Goal: Book appointment/travel/reservation

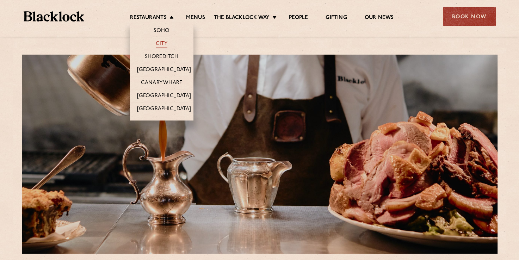
click at [161, 43] on link "City" at bounding box center [162, 45] width 12 height 8
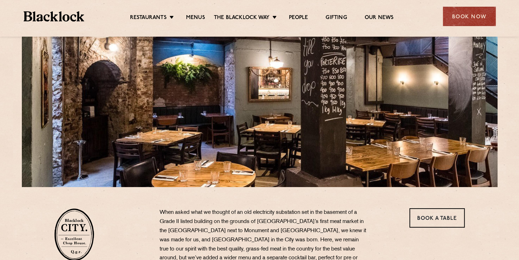
scroll to position [71, 0]
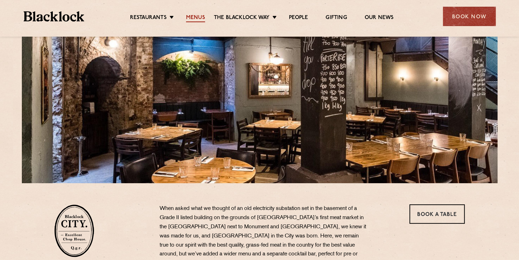
click at [200, 18] on link "Menus" at bounding box center [195, 18] width 19 height 8
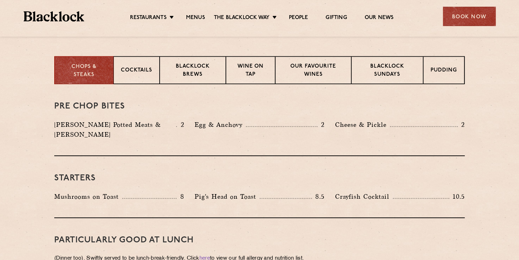
scroll to position [317, 0]
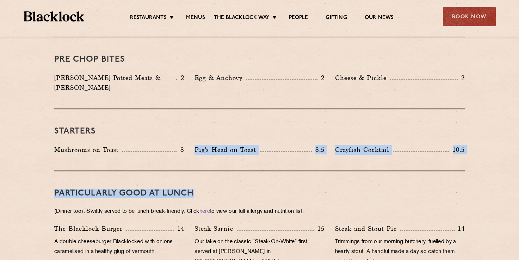
drag, startPoint x: 191, startPoint y: 140, endPoint x: 285, endPoint y: 163, distance: 96.2
drag, startPoint x: 285, startPoint y: 163, endPoint x: 281, endPoint y: 165, distance: 4.3
click at [285, 171] on div "PARTICULARLY GOOD AT LUNCH (Dinner too). Swiftly served to be lunch-break-frien…" at bounding box center [259, 227] width 411 height 112
click at [230, 189] on h3 "PARTICULARLY GOOD AT LUNCH" at bounding box center [259, 193] width 411 height 9
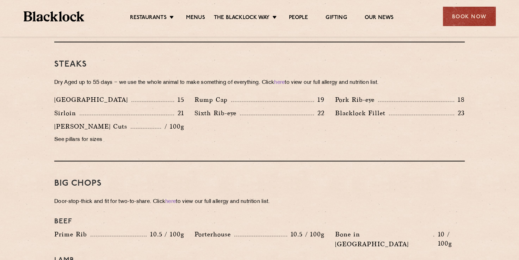
scroll to position [635, 0]
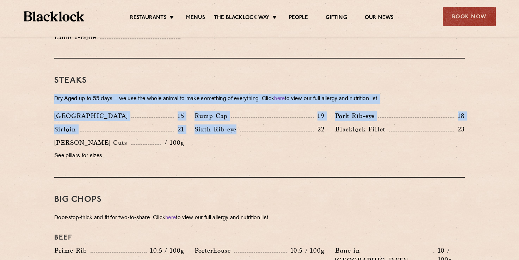
drag, startPoint x: 55, startPoint y: 89, endPoint x: 274, endPoint y: 157, distance: 229.7
click at [274, 157] on div "Steaks Dry Aged up to 55 days − we use the whole animal to make something of ev…" at bounding box center [259, 118] width 411 height 119
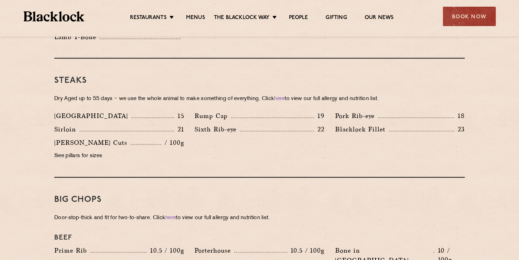
click at [133, 152] on div "Butcher's Cuts / 100g See pillars for sizes" at bounding box center [119, 151] width 140 height 27
click at [117, 94] on p "Dry Aged up to 55 days − we use the whole animal to make something of everythin…" at bounding box center [259, 99] width 411 height 10
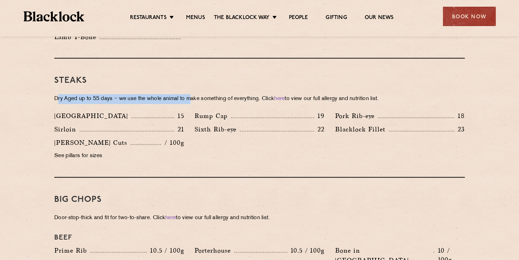
drag, startPoint x: 58, startPoint y: 87, endPoint x: 194, endPoint y: 92, distance: 136.2
click at [194, 94] on p "Dry Aged up to 55 days − we use the whole animal to make something of everythin…" at bounding box center [259, 99] width 411 height 10
drag, startPoint x: 194, startPoint y: 92, endPoint x: 187, endPoint y: 94, distance: 7.2
click at [193, 94] on p "Dry Aged up to 55 days − we use the whole animal to make something of everythin…" at bounding box center [259, 99] width 411 height 10
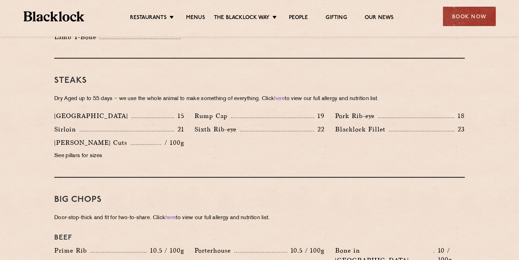
click at [166, 94] on div "Steaks Dry Aged up to 55 days − we use the whole animal to make something of ev…" at bounding box center [259, 118] width 411 height 119
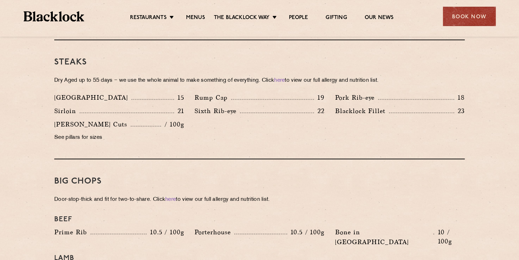
scroll to position [670, 0]
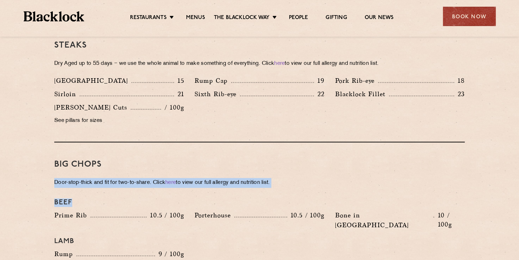
drag, startPoint x: 55, startPoint y: 173, endPoint x: 268, endPoint y: 181, distance: 213.1
click at [268, 181] on div "Big Chops Door-stop-thick and fit for two-to-share. Click here to view our full…" at bounding box center [259, 208] width 411 height 133
click at [249, 180] on div "Big Chops Door-stop-thick and fit for two-to-share. Click here to view our full…" at bounding box center [259, 208] width 411 height 133
click at [290, 180] on div "Big Chops Door-stop-thick and fit for two-to-share. Click here to view our full…" at bounding box center [259, 208] width 411 height 133
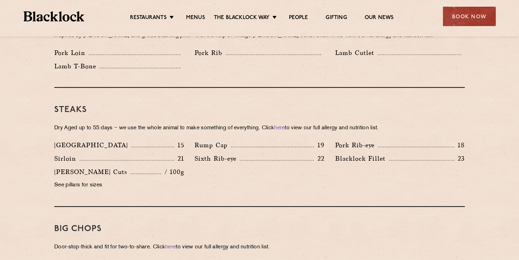
scroll to position [599, 0]
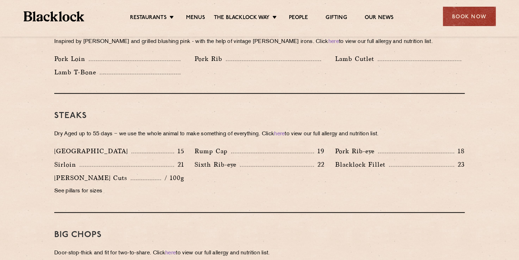
drag, startPoint x: 313, startPoint y: 126, endPoint x: 426, endPoint y: 123, distance: 112.8
click at [428, 129] on p "Dry Aged up to 55 days − we use the whole animal to make something of everythin…" at bounding box center [259, 134] width 411 height 10
drag, startPoint x: 426, startPoint y: 123, endPoint x: 421, endPoint y: 124, distance: 5.3
click at [421, 129] on p "Dry Aged up to 55 days − we use the whole animal to make something of everythin…" at bounding box center [259, 134] width 411 height 10
click at [395, 129] on p "Dry Aged up to 55 days − we use the whole animal to make something of everythin…" at bounding box center [259, 134] width 411 height 10
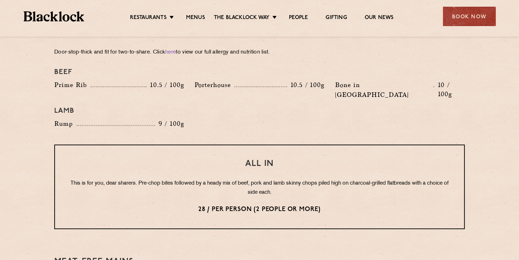
scroll to position [811, 0]
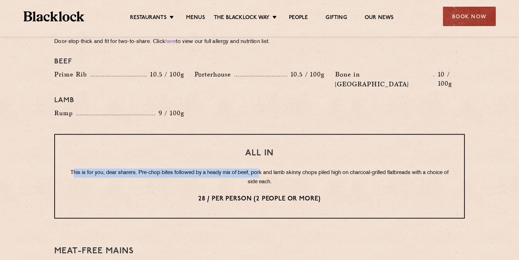
drag, startPoint x: 72, startPoint y: 153, endPoint x: 262, endPoint y: 156, distance: 190.1
click at [262, 169] on p "This is for you, dear sharers. Pre-chop bites followed by a heady mix of beef, …" at bounding box center [259, 178] width 381 height 18
click at [148, 169] on p "This is for you, dear sharers. Pre-chop bites followed by a heady mix of beef, …" at bounding box center [259, 178] width 381 height 18
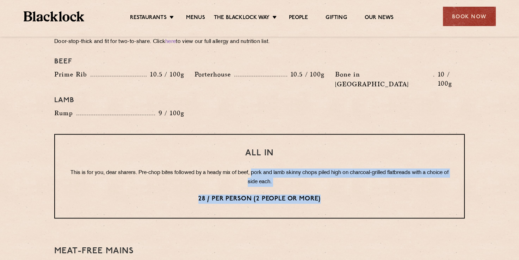
drag, startPoint x: 254, startPoint y: 153, endPoint x: 392, endPoint y: 172, distance: 140.2
click at [392, 172] on div "All In This is for you, dear sharers. Pre-chop bites followed by a heady mix of…" at bounding box center [259, 176] width 411 height 85
drag, startPoint x: 392, startPoint y: 172, endPoint x: 375, endPoint y: 179, distance: 19.0
click at [375, 195] on p "28 / per person (2 people or more)" at bounding box center [259, 199] width 381 height 9
click at [370, 184] on div "All In This is for you, dear sharers. Pre-chop bites followed by a heady mix of…" at bounding box center [259, 176] width 411 height 85
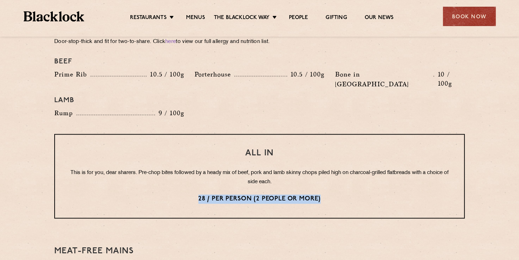
drag, startPoint x: 197, startPoint y: 178, endPoint x: 331, endPoint y: 179, distance: 134.7
click at [331, 195] on p "28 / per person (2 people or more)" at bounding box center [259, 199] width 381 height 9
click at [324, 195] on p "28 / per person (2 people or more)" at bounding box center [259, 199] width 381 height 9
click at [331, 195] on p "28 / per person (2 people or more)" at bounding box center [259, 199] width 381 height 9
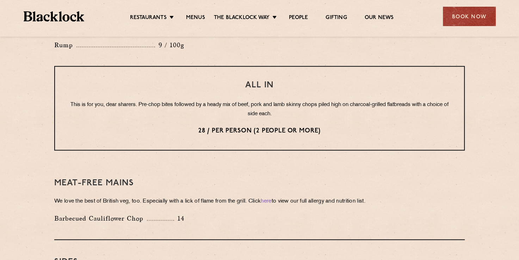
scroll to position [881, 0]
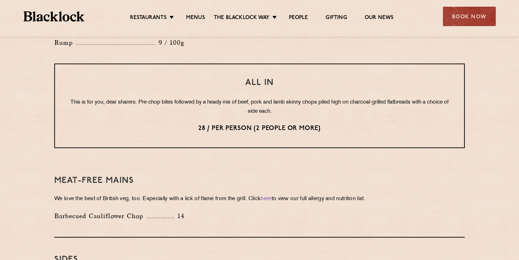
click at [61, 159] on div "Meat-Free mains We love the best of British veg, too. Especially with a lick of…" at bounding box center [259, 198] width 411 height 79
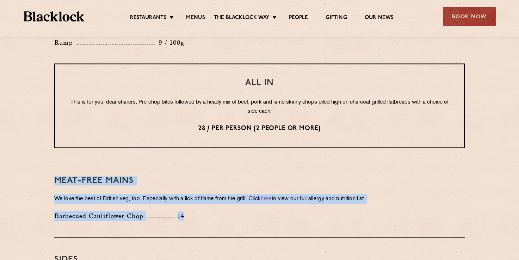
drag, startPoint x: 71, startPoint y: 156, endPoint x: 210, endPoint y: 196, distance: 144.9
click at [210, 196] on div "Meat-Free mains We love the best of British veg, too. Especially with a lick of…" at bounding box center [259, 198] width 411 height 79
drag, startPoint x: 210, startPoint y: 196, endPoint x: 204, endPoint y: 197, distance: 5.7
click at [200, 211] on div "Barbecued Cauliflower Chop 14" at bounding box center [259, 217] width 421 height 13
click at [210, 211] on div "Barbecued Cauliflower Chop 14" at bounding box center [259, 217] width 421 height 13
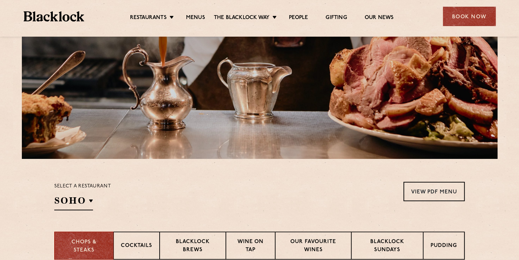
scroll to position [0, 0]
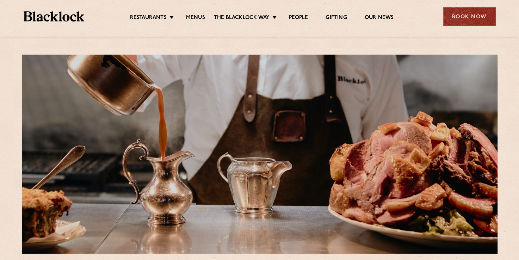
click at [481, 16] on div "Book Now" at bounding box center [469, 16] width 53 height 19
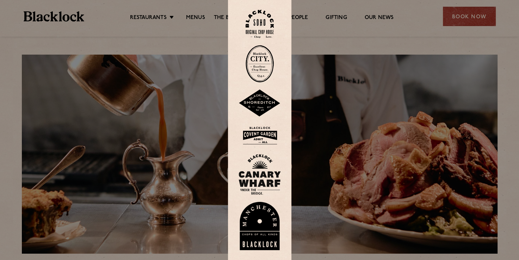
click at [266, 35] on img at bounding box center [260, 24] width 28 height 29
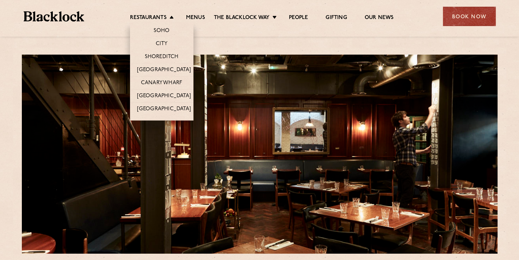
click at [175, 18] on li "Restaurants Soho City Shoreditch Covent Garden Canary Wharf Manchester Birmingh…" at bounding box center [153, 18] width 47 height 8
click at [162, 42] on link "City" at bounding box center [162, 45] width 12 height 8
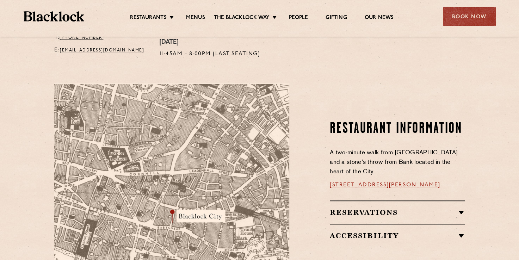
scroll to position [388, 0]
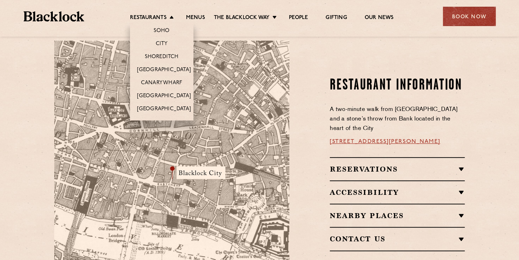
click at [162, 26] on li "Soho" at bounding box center [161, 29] width 63 height 15
click at [161, 30] on link "Soho" at bounding box center [162, 32] width 16 height 8
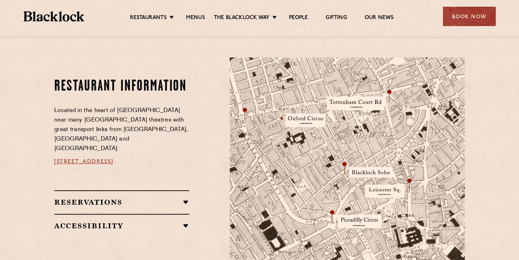
scroll to position [353, 0]
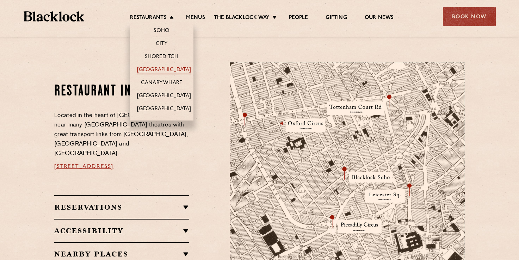
click at [159, 68] on link "[GEOGRAPHIC_DATA]" at bounding box center [164, 71] width 54 height 8
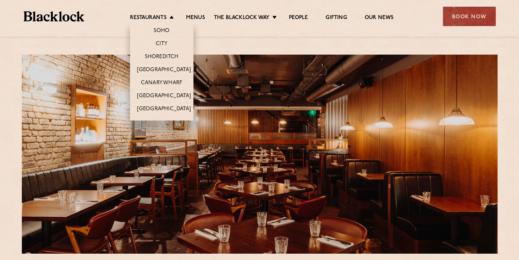
click at [171, 19] on li "Restaurants Soho City Shoreditch Covent Garden Canary Wharf Manchester Birmingh…" at bounding box center [153, 18] width 47 height 8
click at [165, 43] on link "City" at bounding box center [162, 45] width 12 height 8
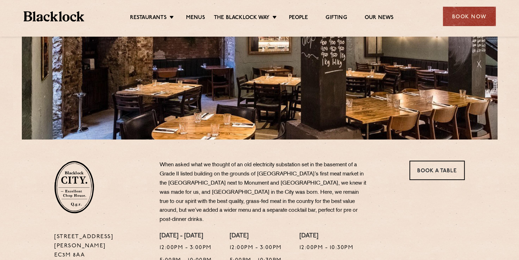
scroll to position [176, 0]
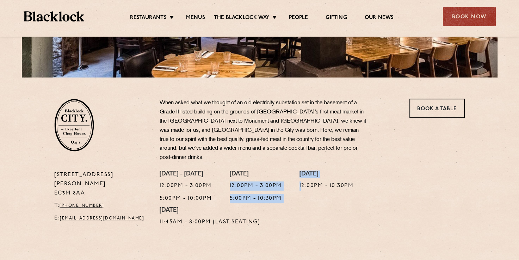
drag, startPoint x: 242, startPoint y: 176, endPoint x: 313, endPoint y: 188, distance: 72.3
click at [313, 188] on div "Monday - Thursday 12:00pm - 3:00pm 5:00pm - 10:00pm Friday 12:00pm - 3:00pm 5:0…" at bounding box center [312, 201] width 316 height 60
click at [143, 201] on p "T: +44 20 7998 7676" at bounding box center [101, 205] width 95 height 9
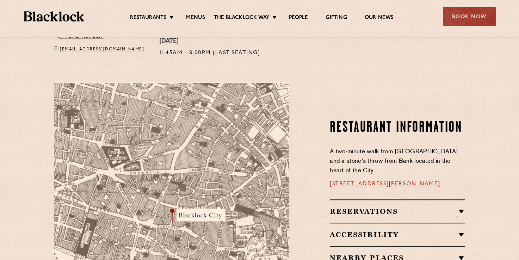
scroll to position [388, 0]
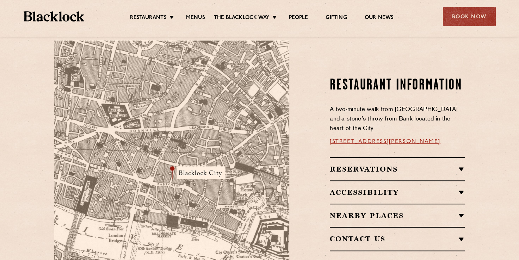
drag, startPoint x: 439, startPoint y: 135, endPoint x: 324, endPoint y: 136, distance: 115.0
click at [324, 136] on div "Restaurant Information A two-minute walk from Monument tube station and a stone…" at bounding box center [383, 164] width 176 height 248
drag, startPoint x: 324, startPoint y: 136, endPoint x: 360, endPoint y: 132, distance: 35.9
copy link "13 Philpot Ln, London EC3M 8AA"
click at [281, 138] on img at bounding box center [171, 164] width 235 height 248
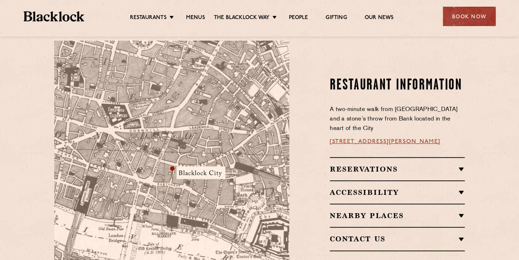
click at [294, 139] on div at bounding box center [172, 164] width 246 height 248
click at [461, 17] on div "Book Now" at bounding box center [469, 16] width 53 height 19
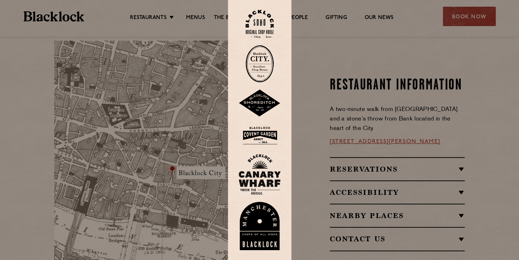
click at [203, 29] on div at bounding box center [259, 130] width 519 height 260
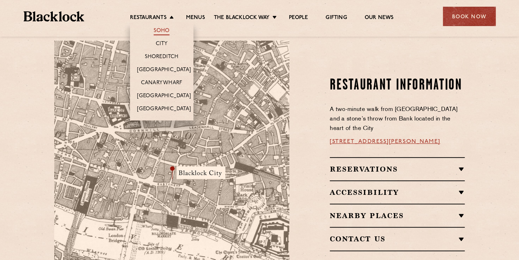
click at [168, 29] on link "Soho" at bounding box center [162, 32] width 16 height 8
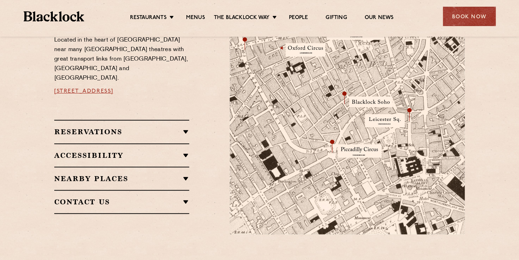
scroll to position [388, 0]
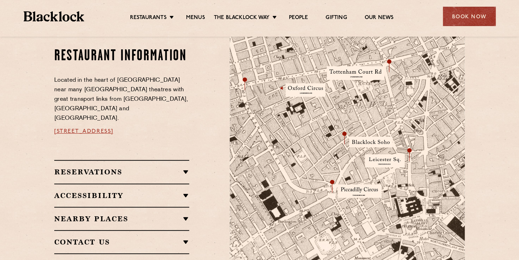
drag, startPoint x: 189, startPoint y: 123, endPoint x: 48, endPoint y: 123, distance: 140.7
click at [48, 123] on div "Restaurant information Located in the heart of Soho near many West End theatres…" at bounding box center [259, 151] width 428 height 248
drag, startPoint x: 48, startPoint y: 123, endPoint x: 119, endPoint y: 126, distance: 70.5
copy link "24 Great Windmill Street, Soho, W1D 7LG"
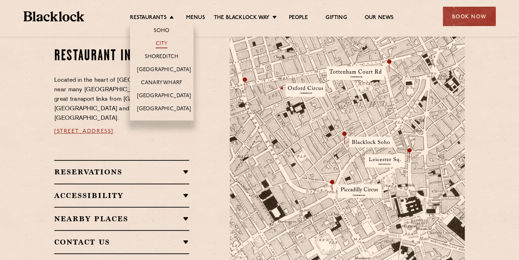
click at [159, 42] on link "City" at bounding box center [162, 45] width 12 height 8
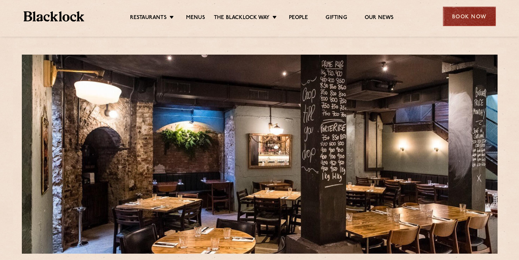
click at [453, 17] on div "Book Now" at bounding box center [469, 16] width 53 height 19
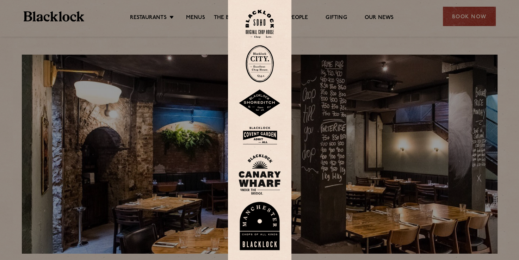
click at [263, 66] on img at bounding box center [260, 63] width 28 height 37
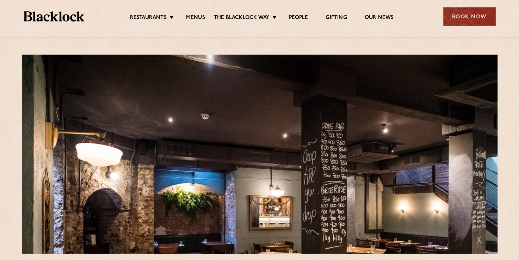
click at [465, 17] on div "Book Now" at bounding box center [469, 16] width 53 height 19
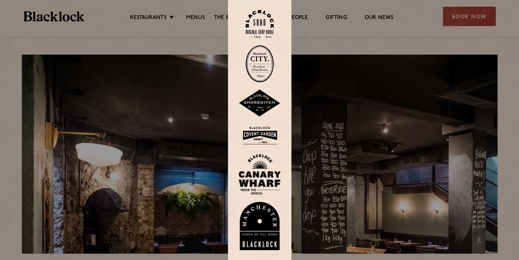
click at [263, 72] on img at bounding box center [260, 63] width 28 height 37
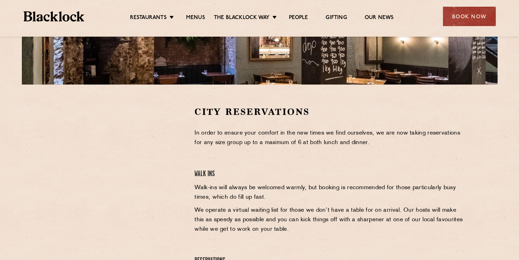
scroll to position [212, 0]
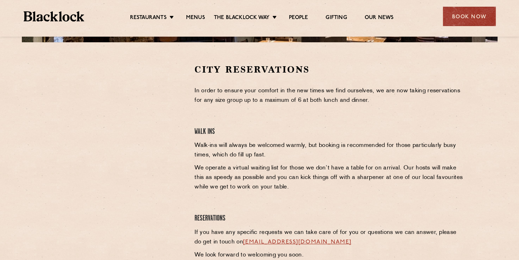
click at [171, 144] on div at bounding box center [119, 116] width 130 height 106
click at [174, 123] on div at bounding box center [119, 116] width 130 height 106
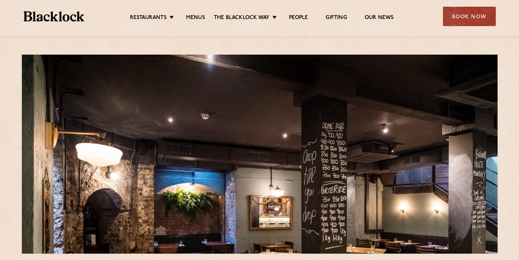
click at [303, 43] on div "City Reservations In order to ensure your comfort in the new times we find ours…" at bounding box center [259, 254] width 519 height 509
